Goal: Navigation & Orientation: Find specific page/section

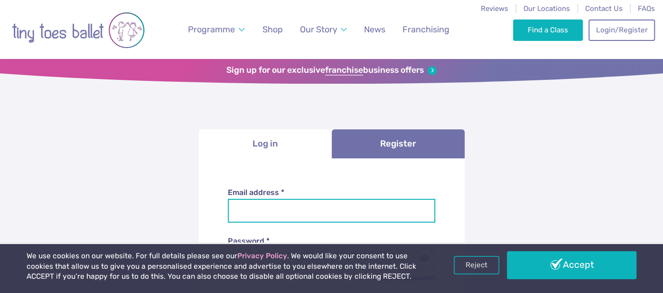
click at [266, 212] on input "Email address *" at bounding box center [332, 211] width 208 height 24
type input "**********"
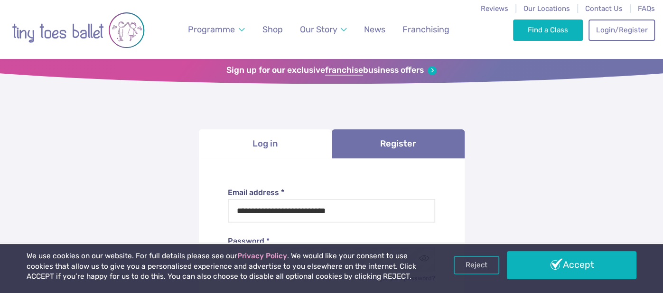
click at [328, 238] on label "Password *" at bounding box center [332, 241] width 208 height 10
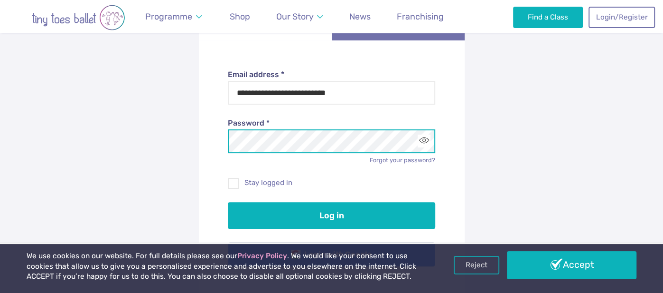
scroll to position [143, 0]
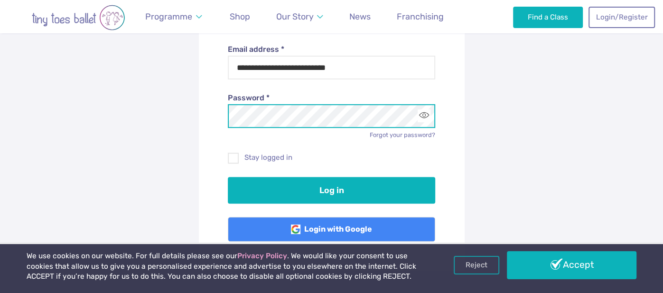
click at [228, 177] on button "Log in" at bounding box center [332, 190] width 208 height 27
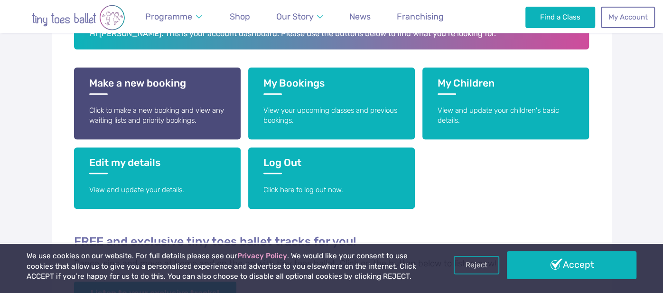
scroll to position [212, 0]
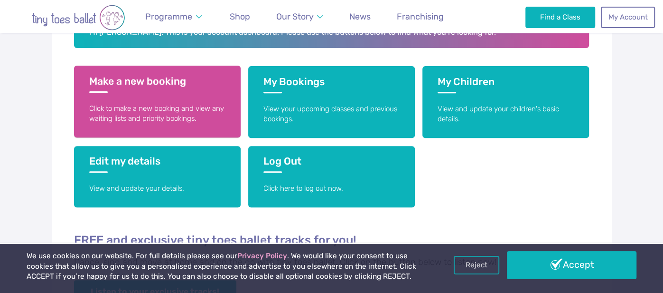
click at [132, 76] on h3 "Make a new booking" at bounding box center [157, 84] width 136 height 18
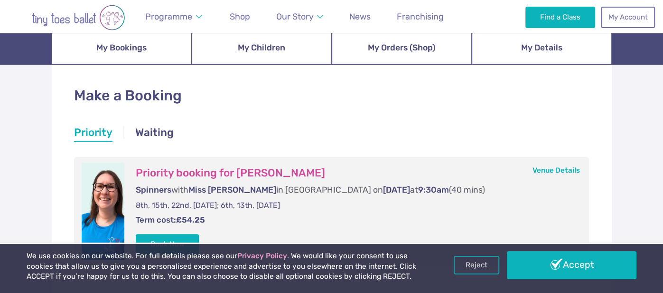
scroll to position [113, 0]
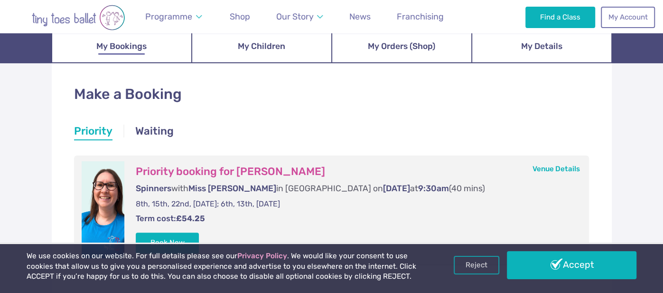
click at [135, 43] on span "My Bookings" at bounding box center [121, 46] width 50 height 17
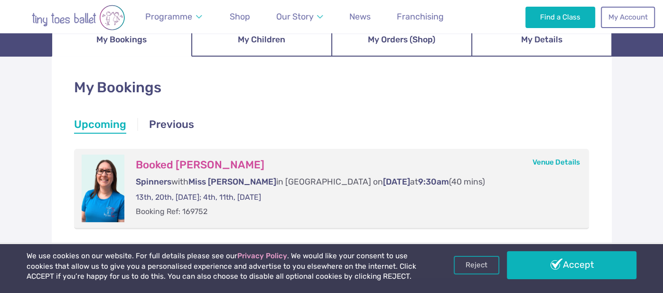
scroll to position [122, 0]
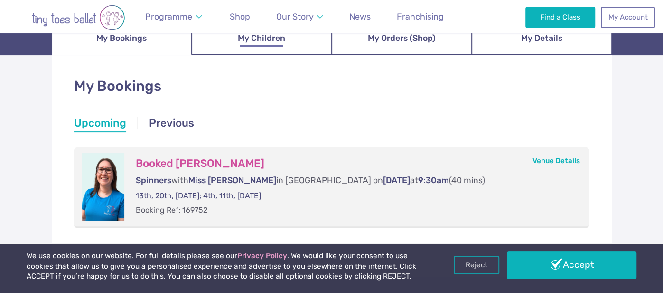
click at [270, 42] on span "My Children" at bounding box center [261, 38] width 47 height 17
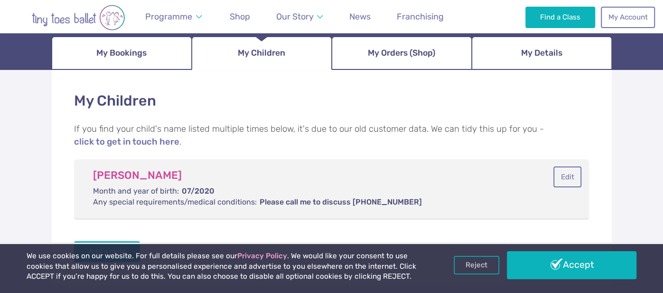
scroll to position [109, 0]
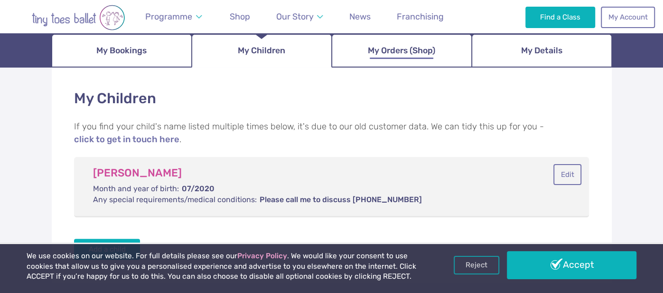
click at [402, 55] on span "My Orders (Shop)" at bounding box center [401, 50] width 67 height 17
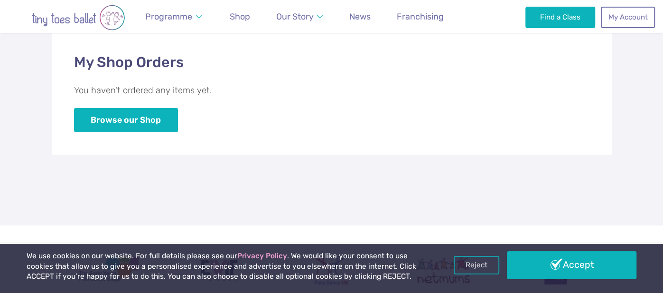
scroll to position [145, 0]
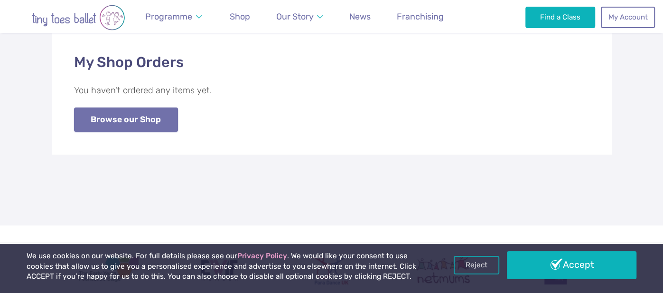
click at [121, 122] on link "Browse our Shop" at bounding box center [126, 119] width 104 height 24
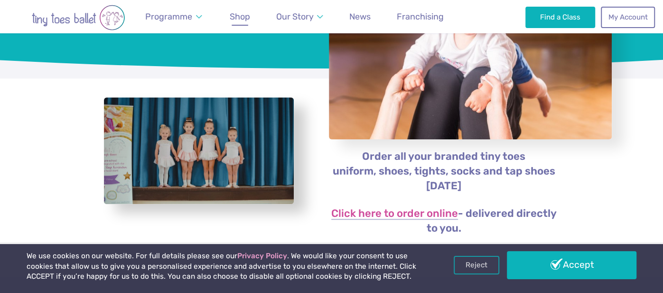
scroll to position [134, 0]
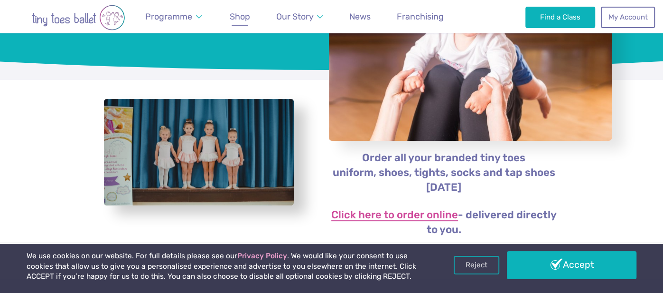
click at [374, 213] on link "Click here to order online" at bounding box center [394, 214] width 127 height 11
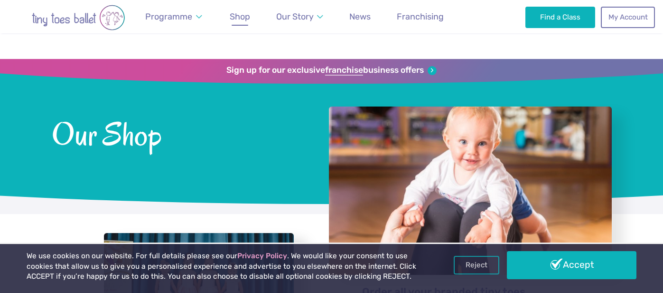
scroll to position [136, 0]
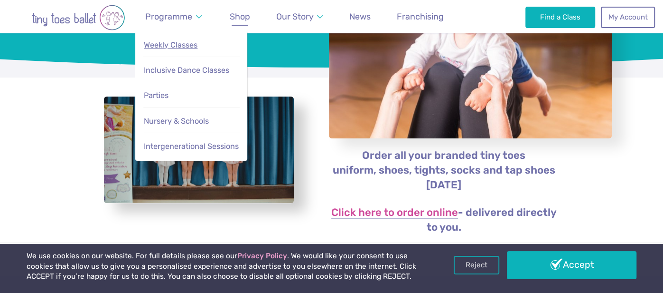
click at [170, 40] on span "Weekly Classes" at bounding box center [171, 44] width 54 height 9
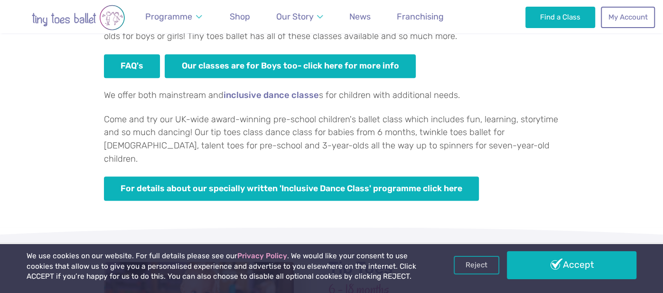
scroll to position [696, 0]
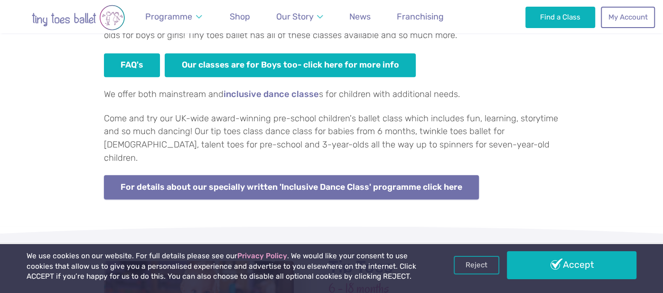
click at [225, 175] on link "For details about our specially written 'Inclusive Dance Class' programme click…" at bounding box center [292, 187] width 376 height 24
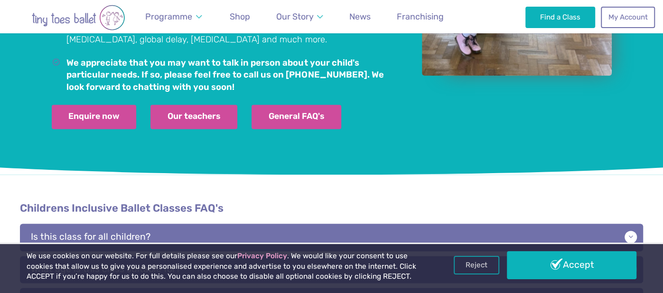
scroll to position [855, 0]
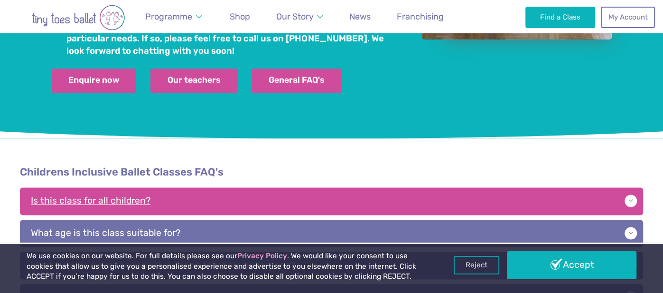
click at [209, 187] on p "Is this class for all children?" at bounding box center [332, 201] width 624 height 28
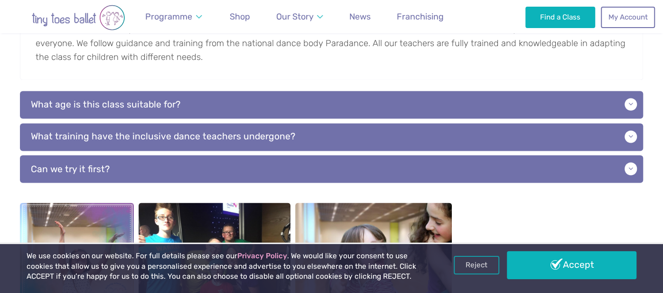
scroll to position [1062, 0]
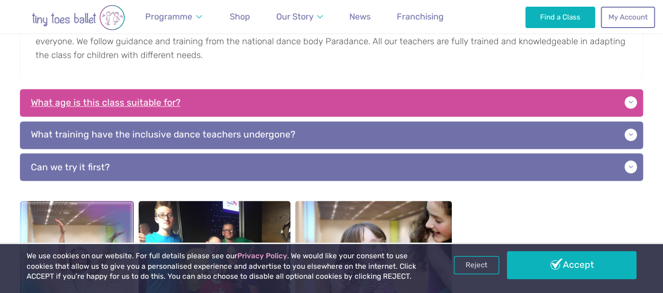
click at [206, 89] on p "What age is this class suitable for?" at bounding box center [332, 103] width 624 height 28
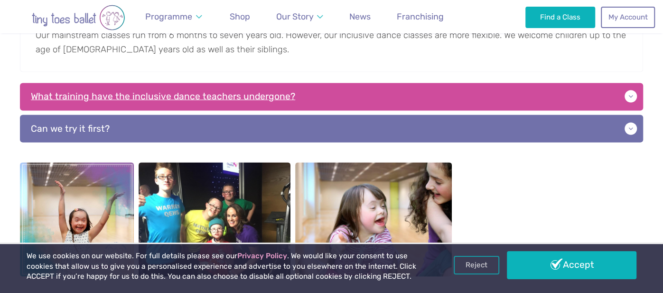
scroll to position [1164, 0]
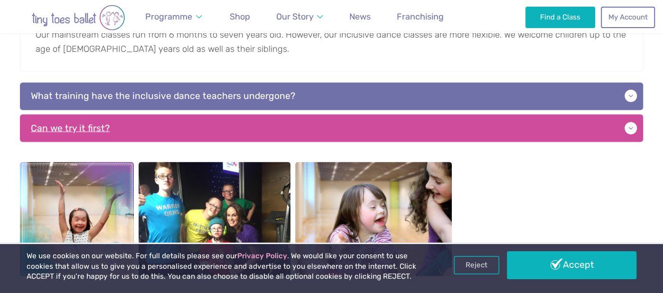
click at [200, 114] on p "Can we try it first?" at bounding box center [332, 128] width 624 height 28
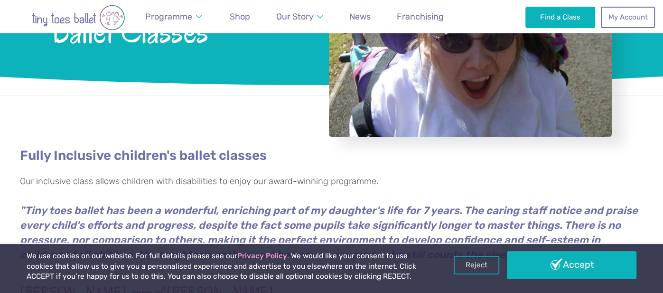
scroll to position [0, 0]
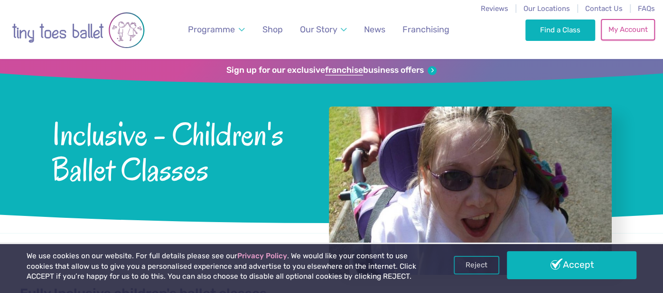
click at [619, 35] on link "My Account" at bounding box center [628, 29] width 54 height 21
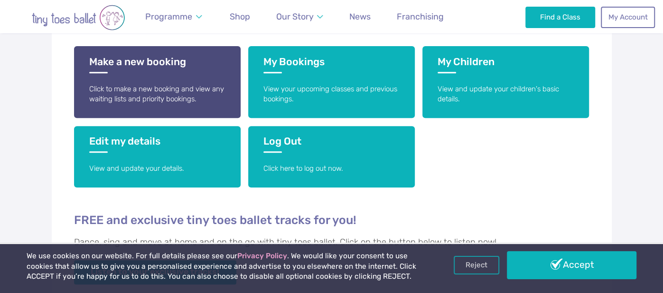
scroll to position [233, 0]
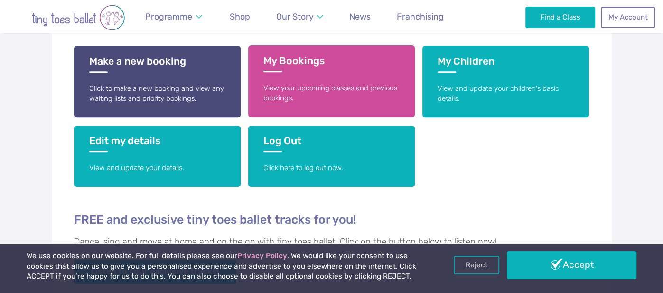
click at [298, 59] on h3 "My Bookings" at bounding box center [332, 64] width 136 height 18
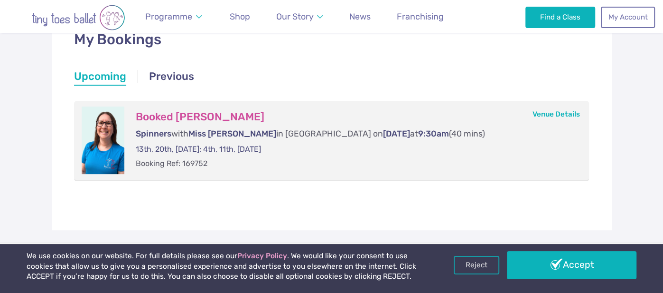
scroll to position [169, 0]
click at [157, 74] on link "Previous" at bounding box center [171, 76] width 45 height 17
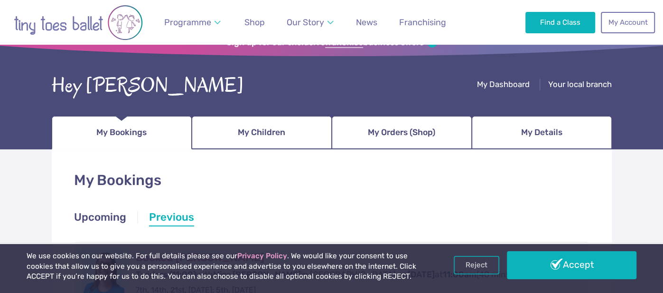
scroll to position [28, 0]
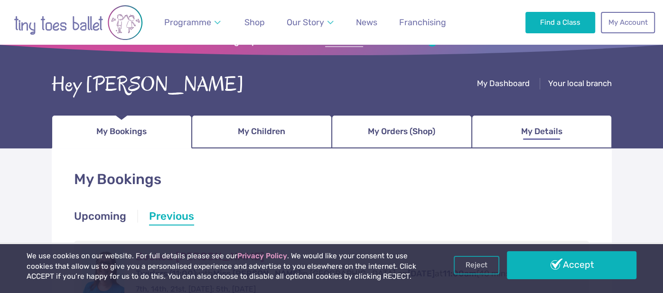
click at [539, 127] on span "My Details" at bounding box center [541, 131] width 41 height 17
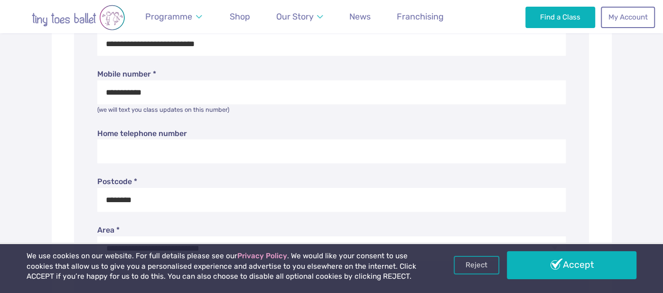
scroll to position [327, 0]
